Goal: Information Seeking & Learning: Learn about a topic

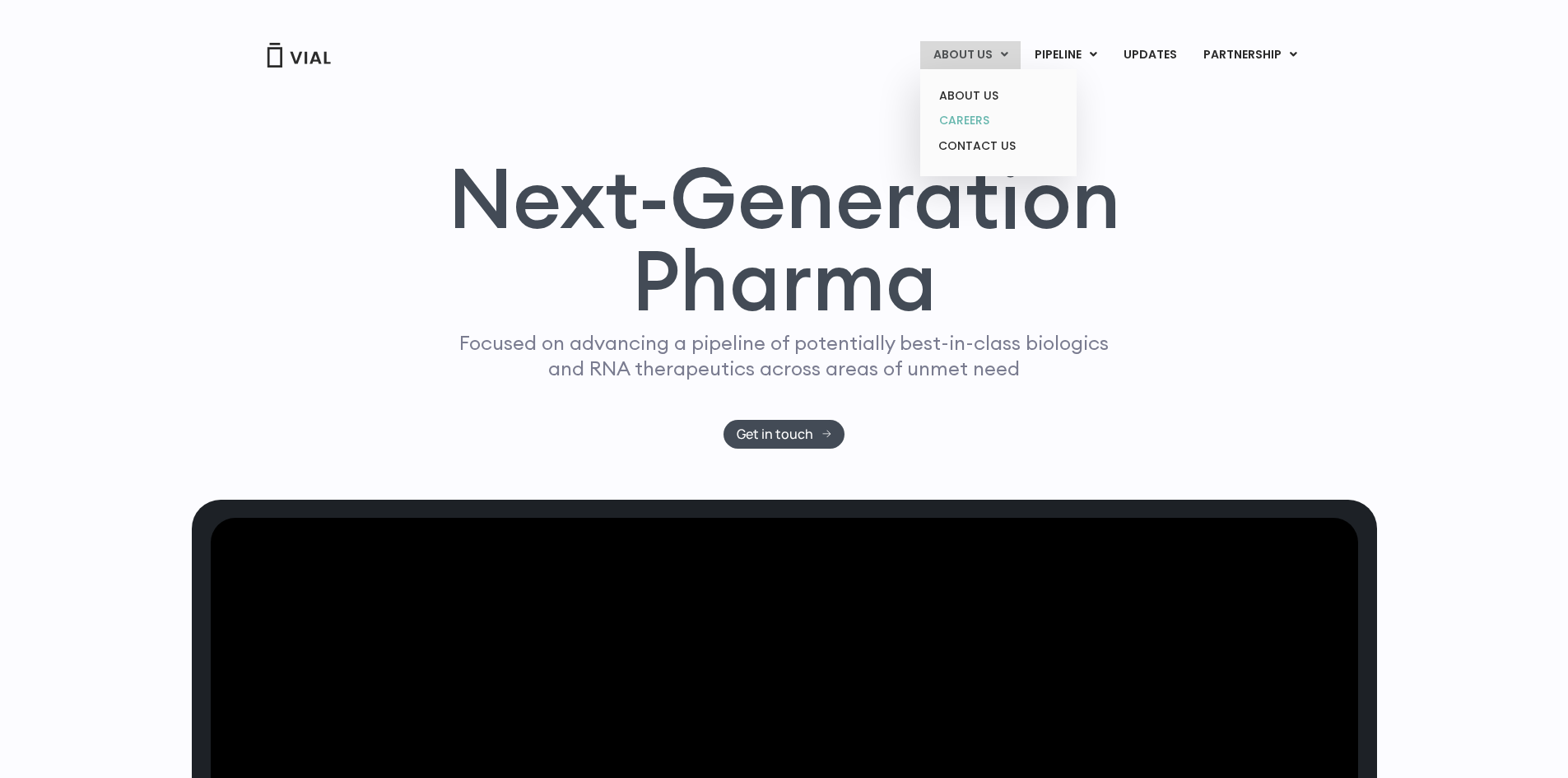
click at [983, 112] on link "CAREERS" at bounding box center [998, 121] width 144 height 26
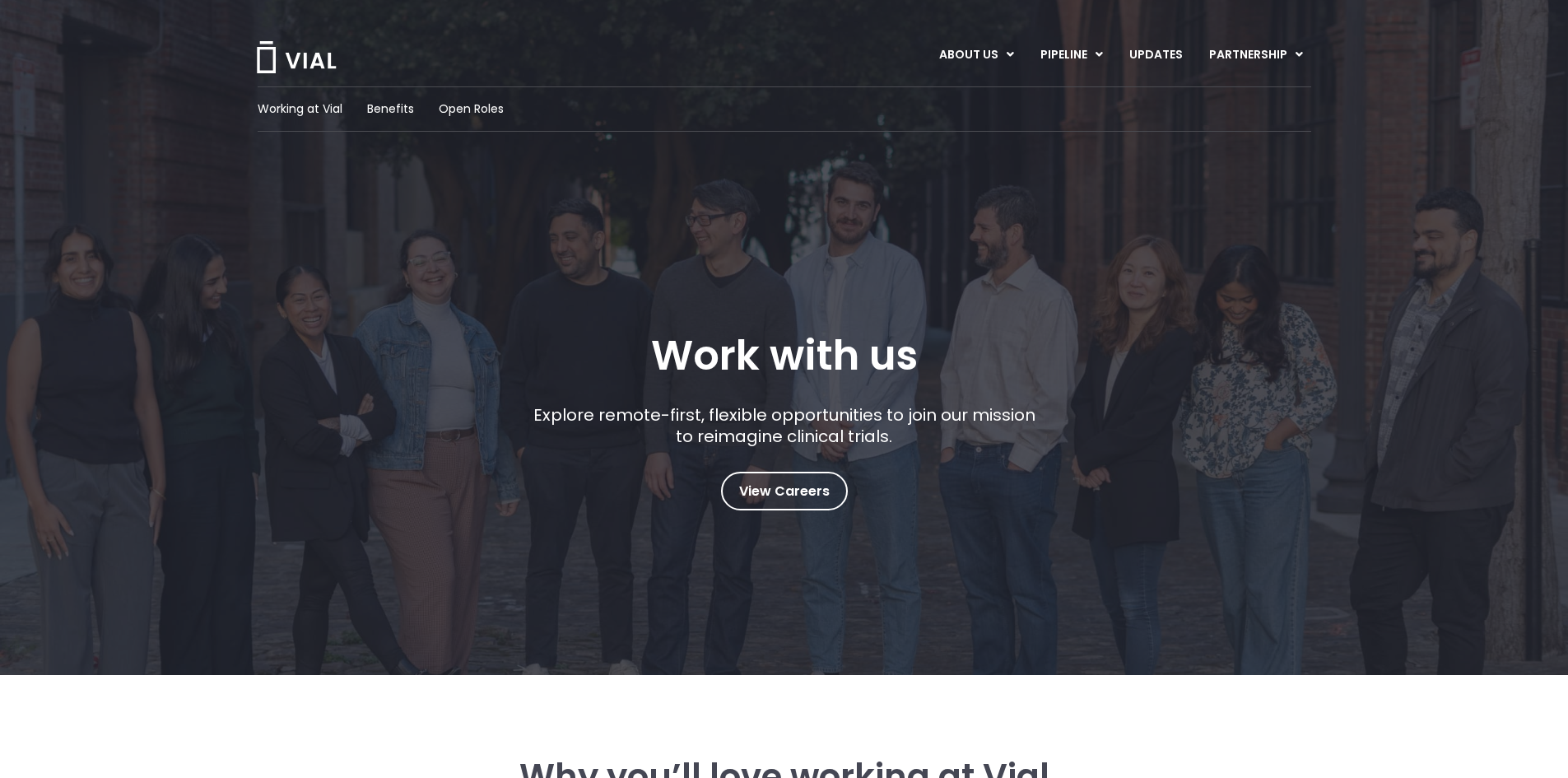
click at [498, 100] on div "Working at Vial Benefits Open Roles" at bounding box center [784, 108] width 1053 height 45
click at [496, 109] on span "Open Roles" at bounding box center [471, 109] width 65 height 17
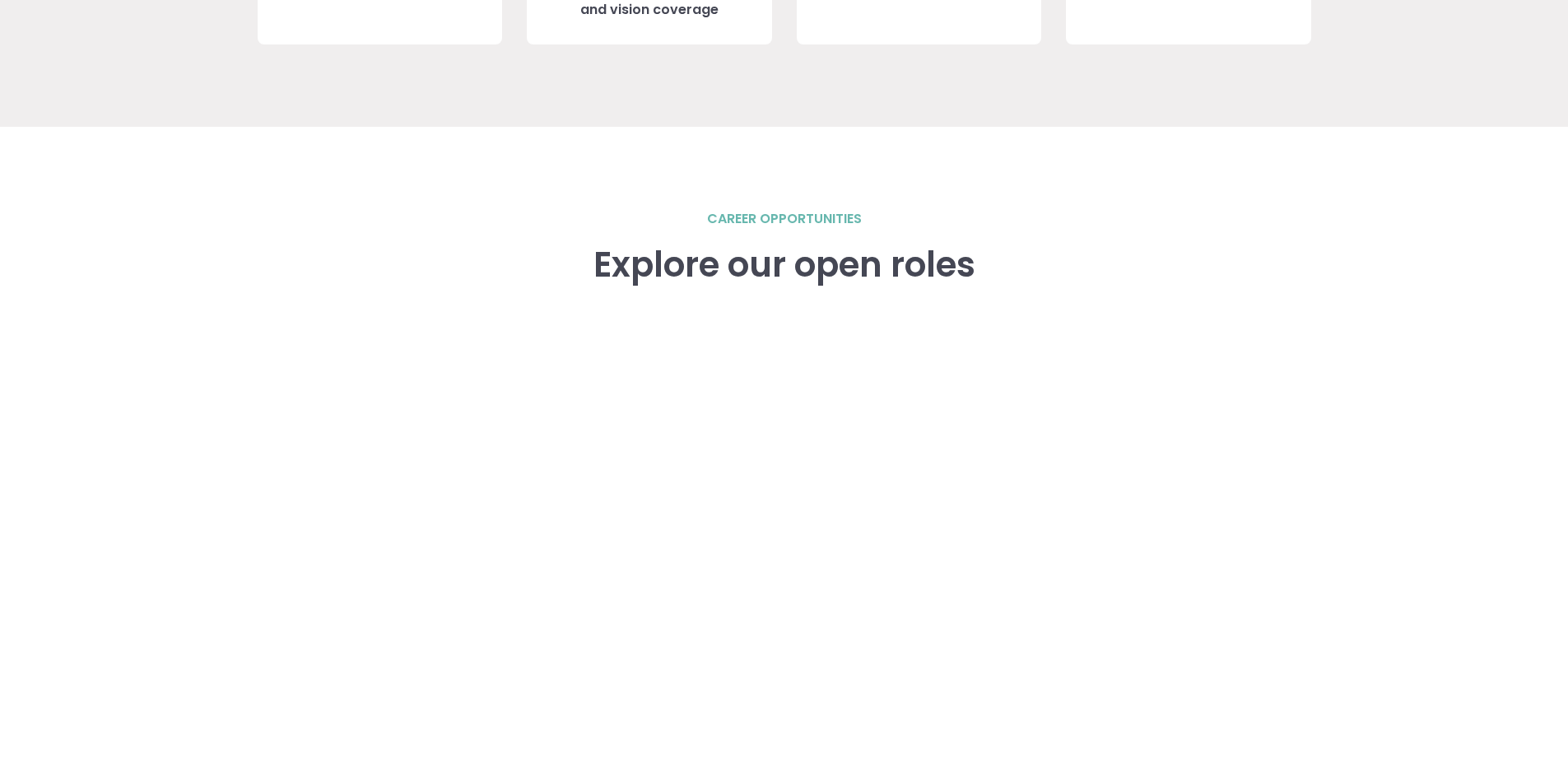
scroll to position [2278, 0]
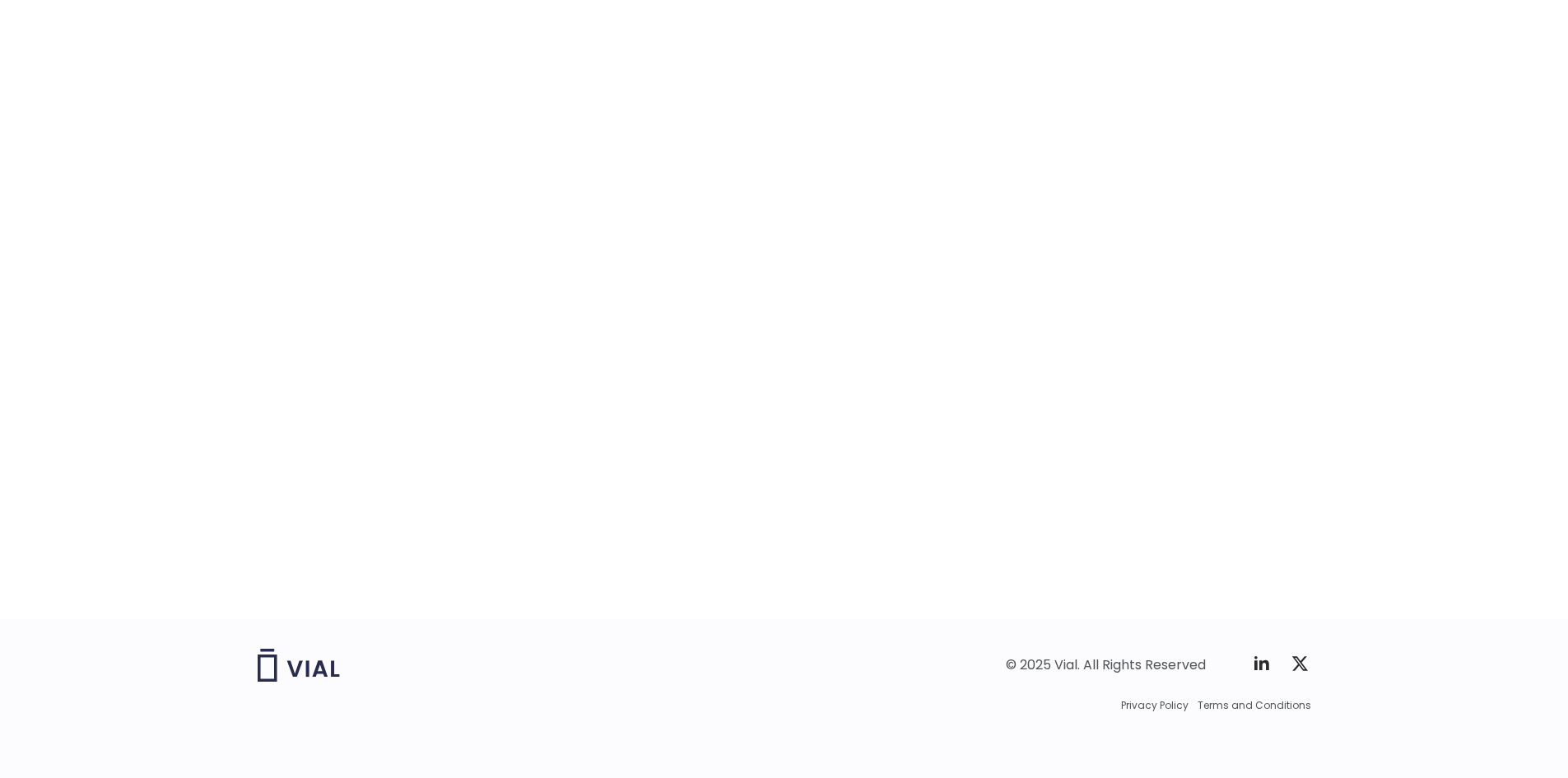
scroll to position [2449, 0]
click at [295, 666] on img at bounding box center [298, 664] width 83 height 33
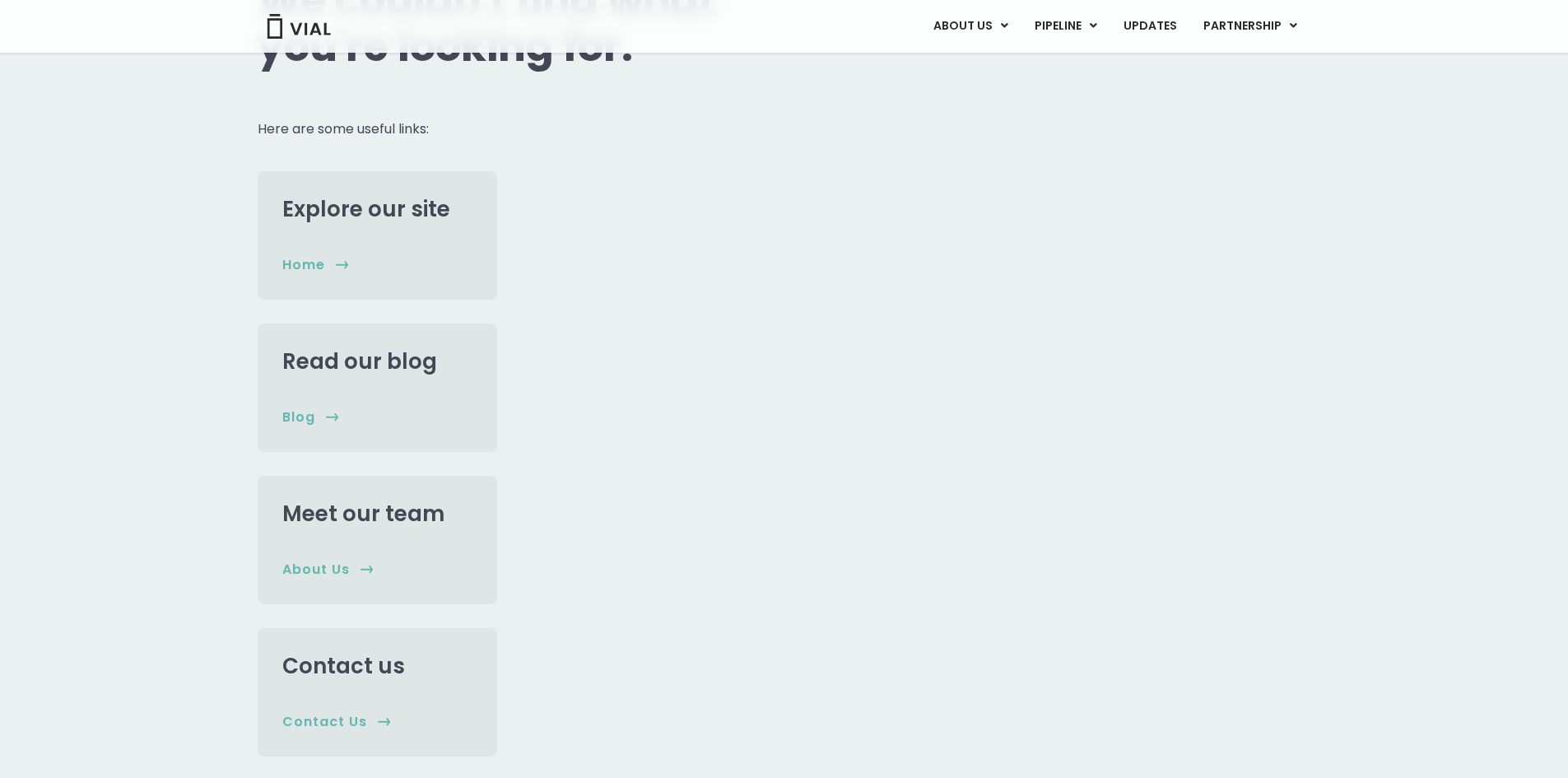
scroll to position [329, 0]
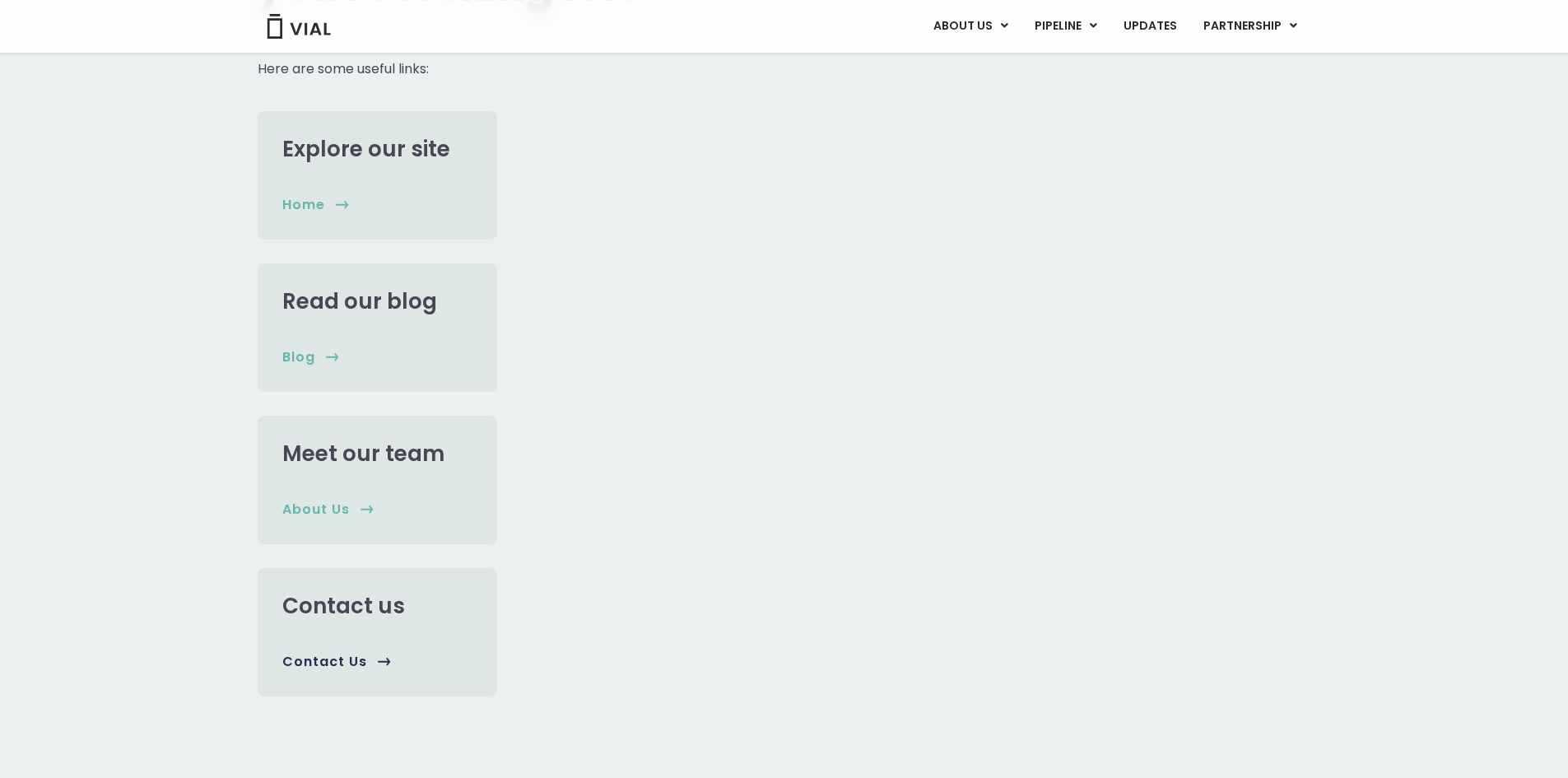
click at [421, 603] on h2 "Contact us" at bounding box center [377, 605] width 190 height 26
